Goal: Use online tool/utility: Use online tool/utility

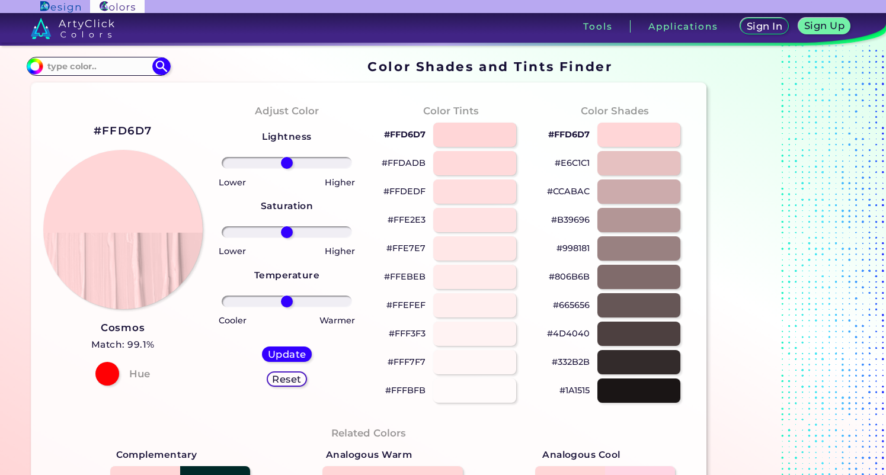
scroll to position [118, 0]
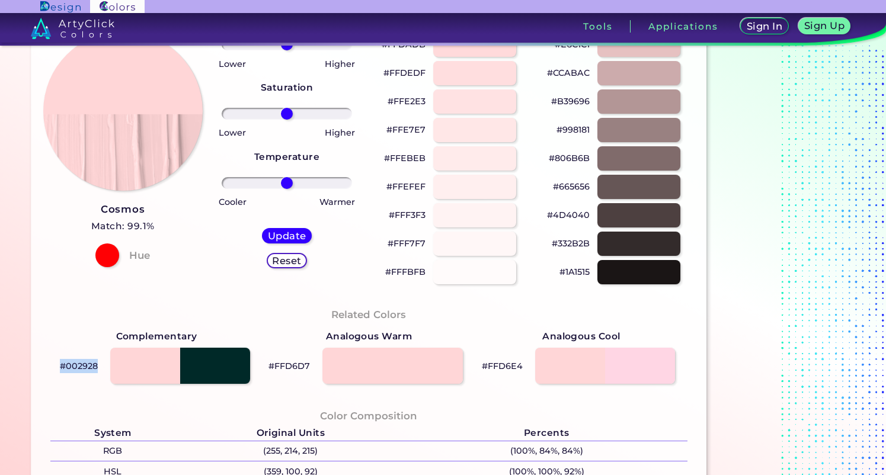
drag, startPoint x: 97, startPoint y: 365, endPoint x: 47, endPoint y: 357, distance: 49.9
click at [47, 357] on div "Related Colors Complementary #002928 Analogous Warm #FFD6D7 Analogous Cool #FFD…" at bounding box center [369, 346] width 656 height 101
click at [70, 366] on p "#002928" at bounding box center [79, 366] width 38 height 14
click at [98, 366] on div "#002928" at bounding box center [156, 366] width 212 height 43
drag, startPoint x: 95, startPoint y: 366, endPoint x: 66, endPoint y: 367, distance: 28.5
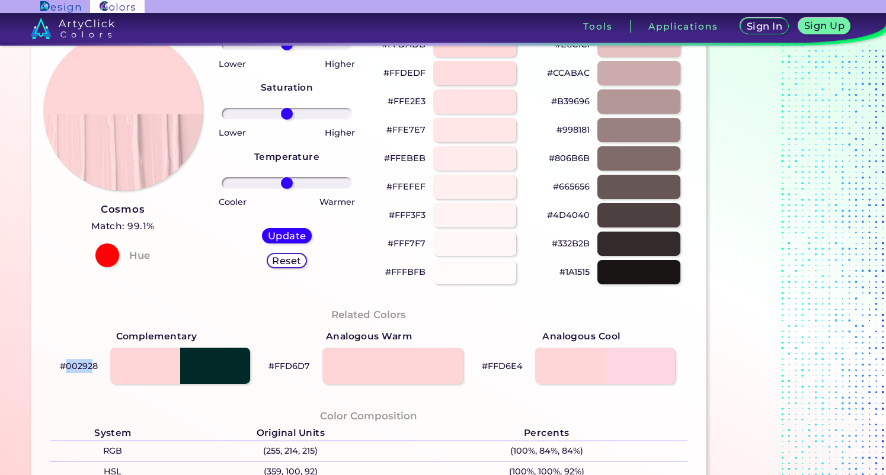
click at [66, 367] on p "#002928" at bounding box center [79, 366] width 38 height 14
copy p "00292"
drag, startPoint x: 290, startPoint y: 389, endPoint x: 294, endPoint y: 372, distance: 17.0
click at [290, 389] on div "Related Colors Complementary #002928 Analogous Warm #FFD6D7 Analogous Cool #FFD…" at bounding box center [369, 346] width 656 height 101
drag, startPoint x: 307, startPoint y: 364, endPoint x: 272, endPoint y: 364, distance: 35.5
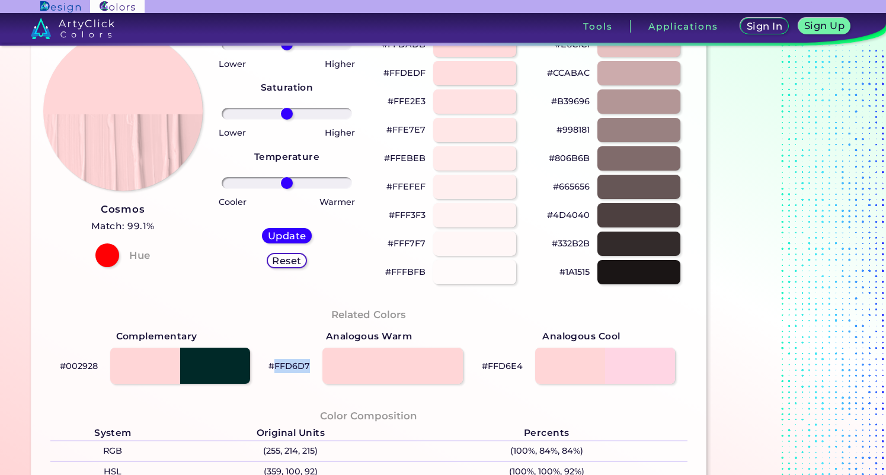
click at [272, 364] on p "#FFD6D7" at bounding box center [288, 366] width 41 height 14
copy p "FFD6D7"
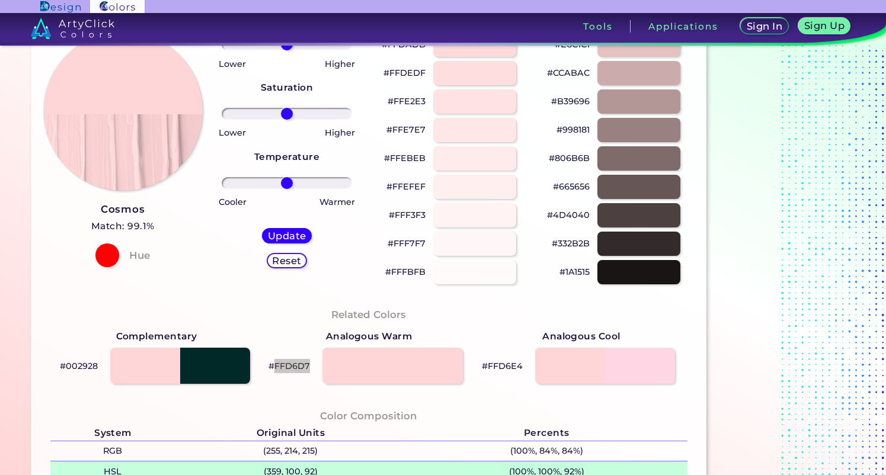
scroll to position [0, 0]
